Goal: Communication & Community: Answer question/provide support

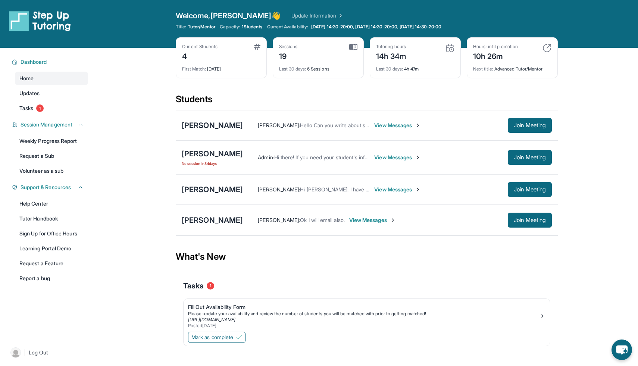
click at [382, 188] on span "View Messages" at bounding box center [397, 189] width 47 height 7
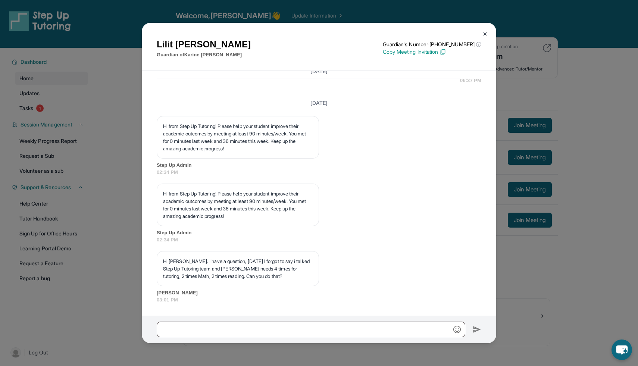
scroll to position [1156, 0]
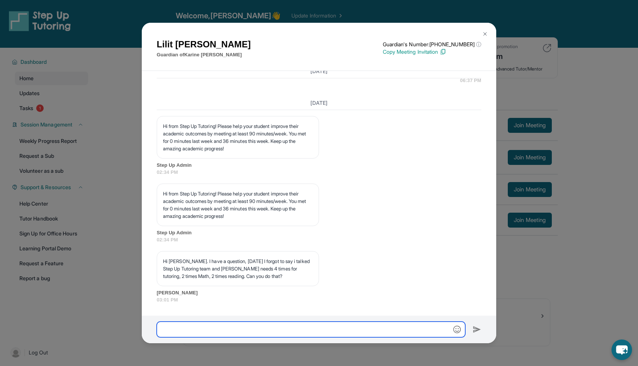
click at [302, 327] on input "text" at bounding box center [311, 329] width 308 height 16
type input "**********"
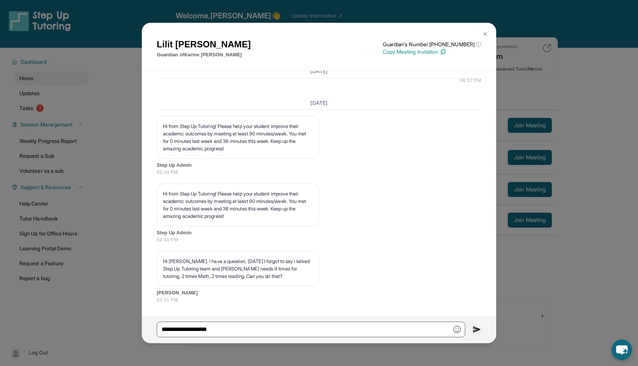
click at [92, 125] on div "[PERSON_NAME] Guardian of [PERSON_NAME] Guardian's Number: [PHONE_NUMBER] ⓘ Thi…" at bounding box center [319, 183] width 638 height 366
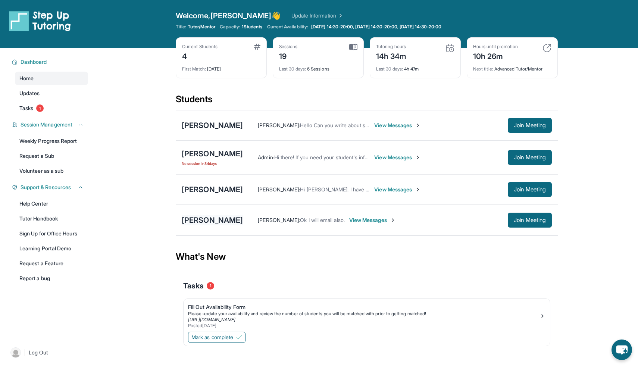
click at [221, 219] on div "[PERSON_NAME]" at bounding box center [212, 220] width 61 height 10
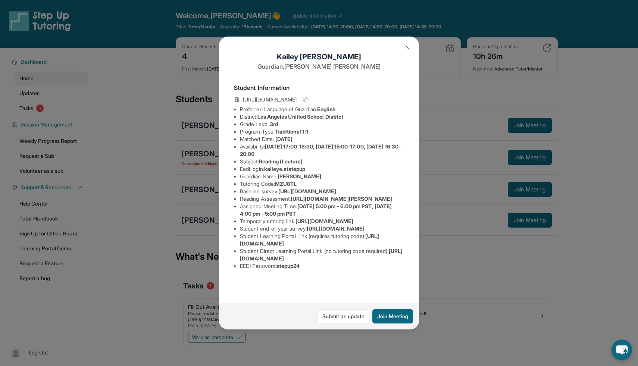
scroll to position [58, 0]
click at [441, 293] on div "[PERSON_NAME] Guardian: [PERSON_NAME] Student Information [URL][DOMAIN_NAME] Pr…" at bounding box center [319, 183] width 638 height 366
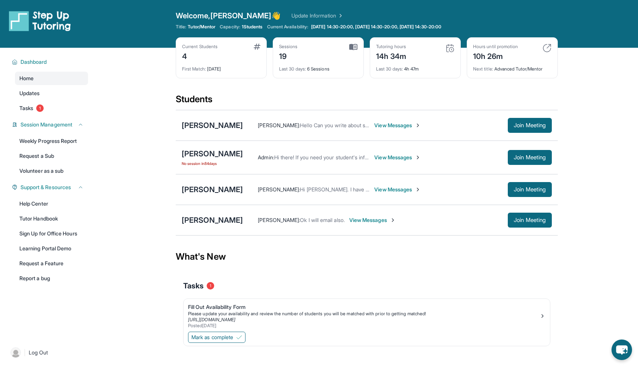
click at [349, 219] on span "View Messages" at bounding box center [372, 219] width 47 height 7
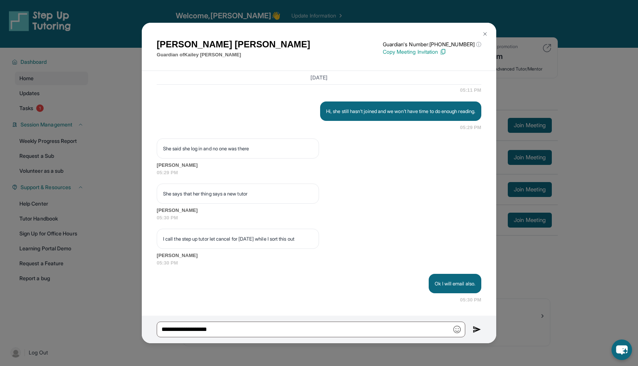
scroll to position [9238, 0]
click at [486, 32] on img at bounding box center [485, 34] width 6 height 6
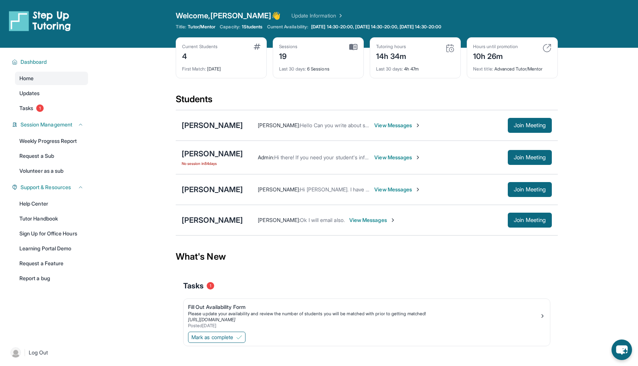
click at [203, 225] on div "[PERSON_NAME] [PERSON_NAME] : Ok I will email also. View Messages Join Meeting" at bounding box center [367, 220] width 382 height 31
click at [206, 219] on div "[PERSON_NAME]" at bounding box center [212, 220] width 61 height 10
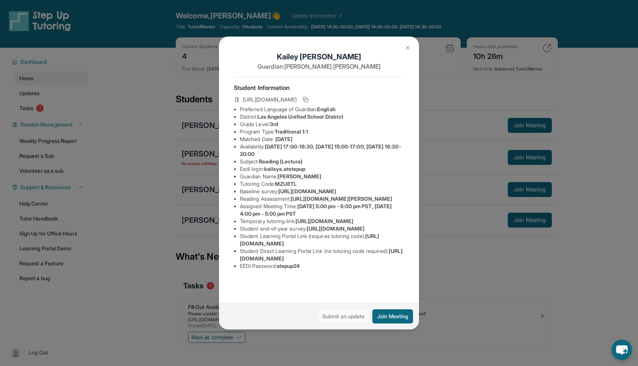
click at [354, 318] on link "Submit an update" at bounding box center [343, 316] width 52 height 14
click at [407, 47] on img at bounding box center [408, 48] width 6 height 6
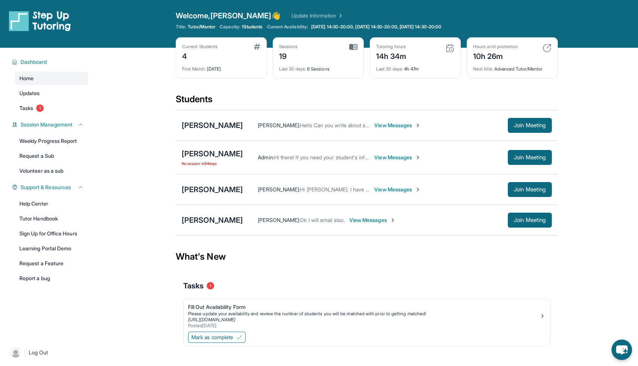
scroll to position [48, 0]
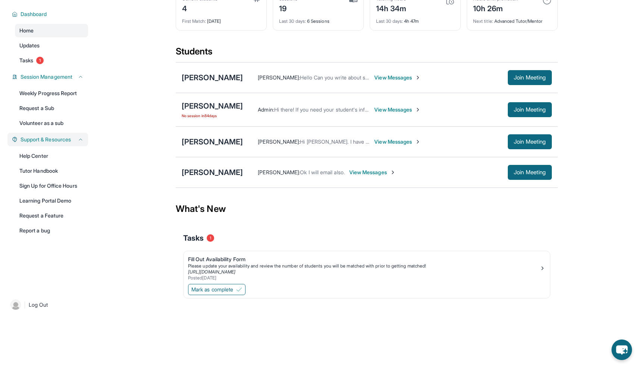
click at [51, 135] on div "Support & Resources" at bounding box center [47, 139] width 81 height 13
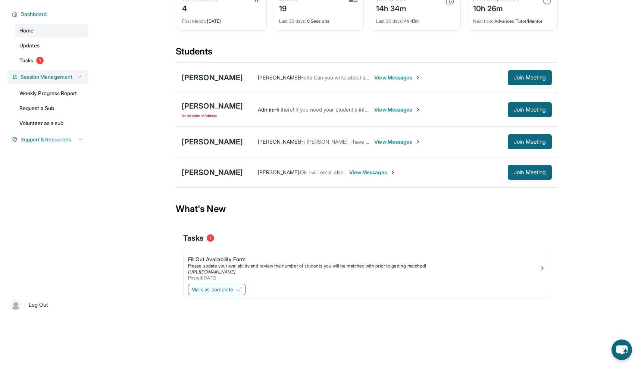
click at [70, 74] on span "Session Management" at bounding box center [47, 76] width 52 height 7
click at [59, 66] on link "Tasks 1" at bounding box center [51, 60] width 73 height 13
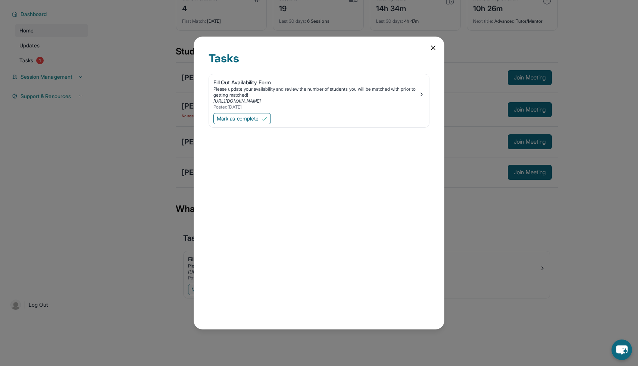
click at [433, 49] on icon at bounding box center [432, 47] width 7 height 7
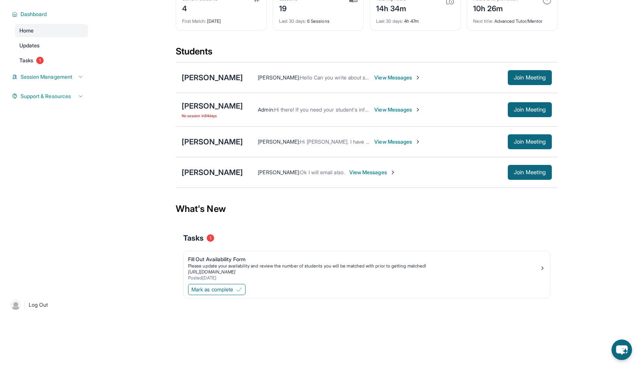
scroll to position [0, 0]
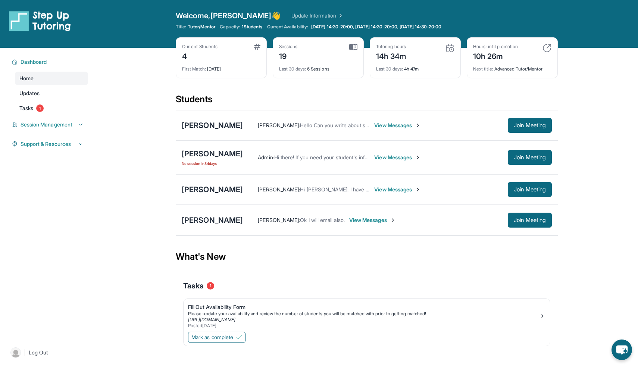
click at [296, 17] on link "Update Information" at bounding box center [317, 15] width 52 height 7
click at [47, 124] on span "Session Management" at bounding box center [47, 124] width 52 height 7
click at [622, 348] on icon "chat-button" at bounding box center [621, 350] width 12 height 10
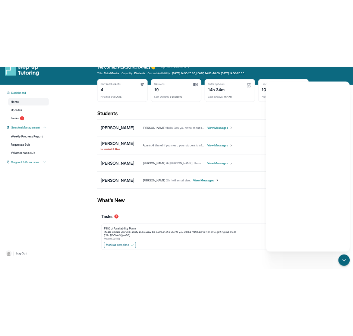
scroll to position [48, 0]
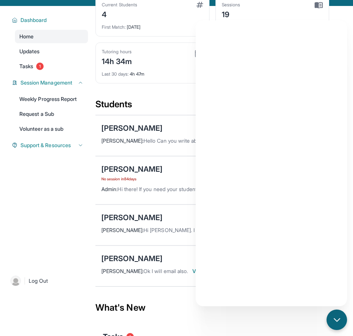
click at [336, 15] on main "Current Students 4 First Match : [DATE] Sessions 19 Last 30 days : 6 Sessions T…" at bounding box center [224, 219] width 258 height 426
click at [170, 110] on div "Students" at bounding box center [212, 106] width 234 height 16
click at [287, 307] on div "What's New" at bounding box center [212, 308] width 234 height 33
click at [334, 315] on icon "chat-button" at bounding box center [337, 320] width 10 height 10
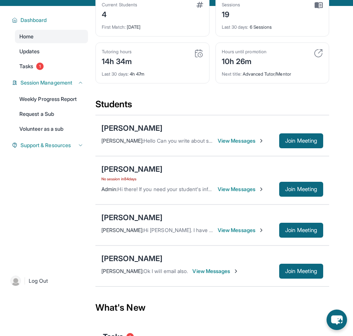
click at [247, 230] on span "View Messages" at bounding box center [241, 230] width 47 height 7
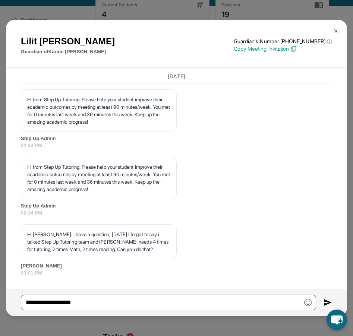
scroll to position [1195, 0]
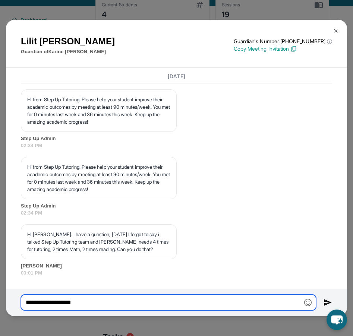
click at [185, 298] on input "**********" at bounding box center [168, 303] width 295 height 16
click at [183, 299] on input "**********" at bounding box center [168, 303] width 295 height 16
type input "**********"
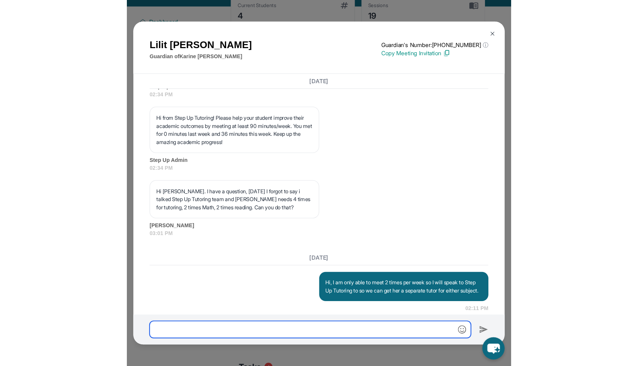
scroll to position [1271, 0]
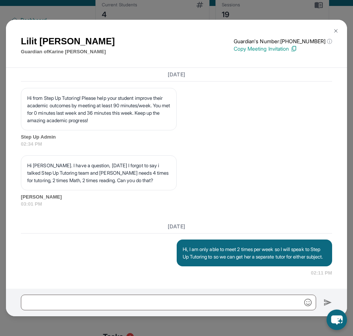
click at [338, 28] on button at bounding box center [336, 30] width 15 height 15
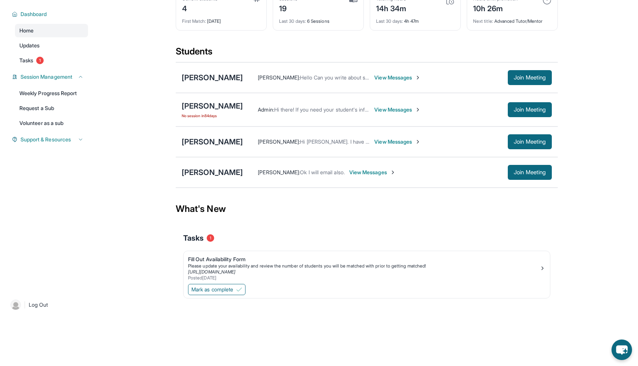
click at [300, 80] on span "[PERSON_NAME] :" at bounding box center [279, 77] width 42 height 6
click at [299, 60] on div "Students" at bounding box center [367, 53] width 382 height 16
